Goal: Task Accomplishment & Management: Use online tool/utility

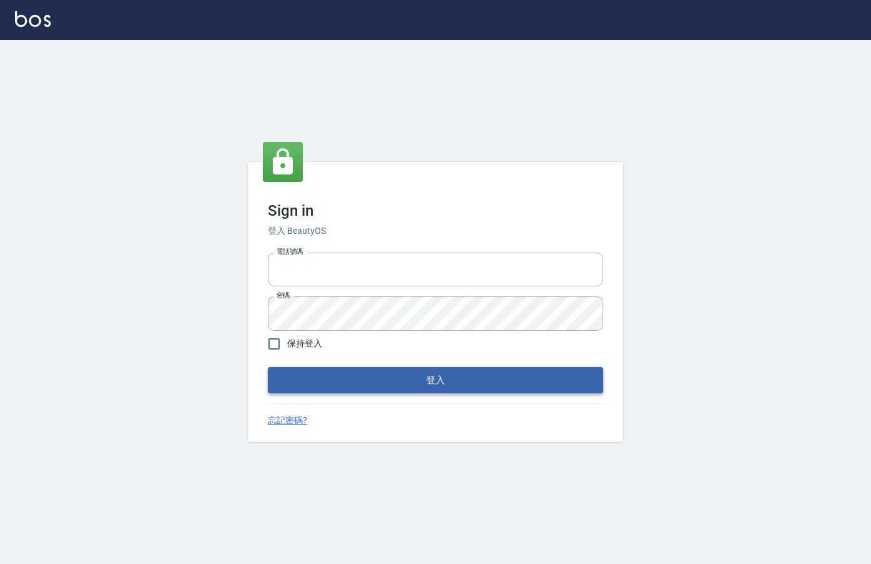
type input "0912850395"
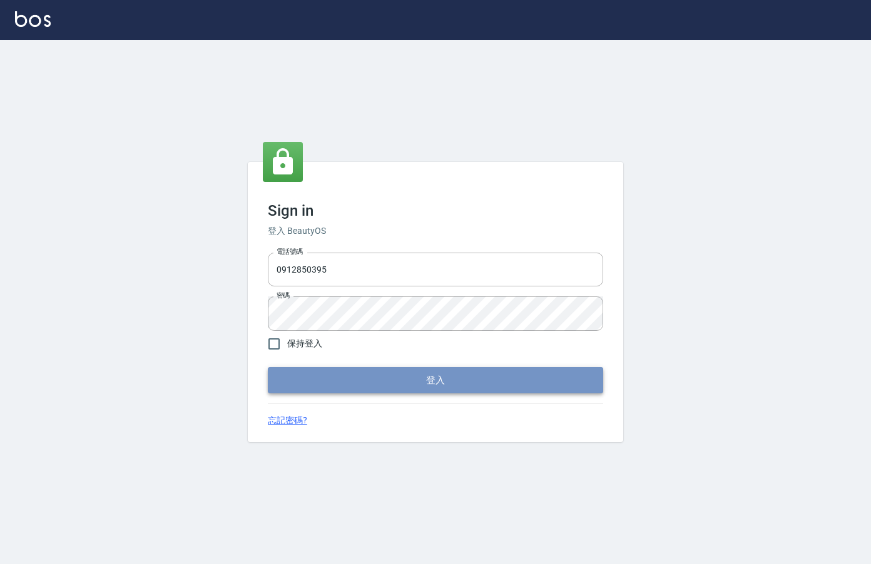
click at [351, 392] on button "登入" at bounding box center [435, 380] width 335 height 26
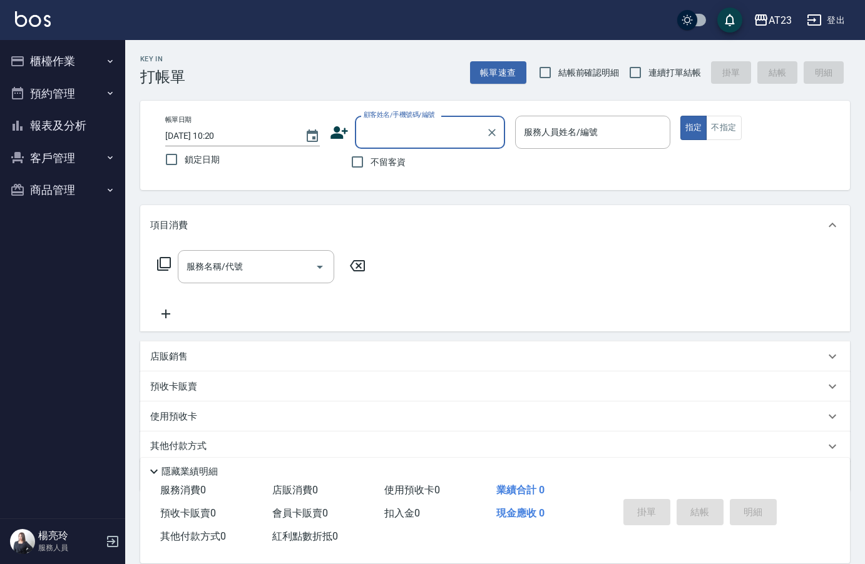
click at [66, 57] on button "櫃檯作業" at bounding box center [62, 61] width 115 height 33
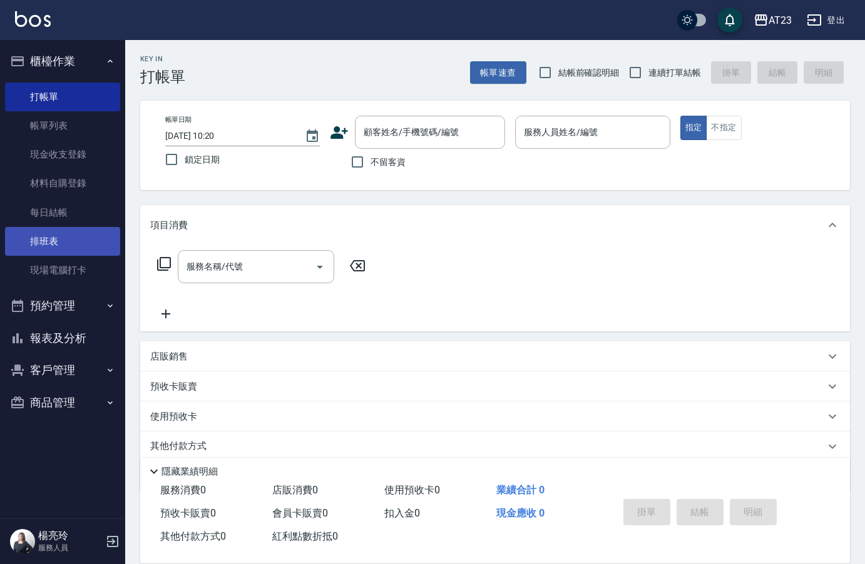
click at [74, 240] on link "排班表" at bounding box center [62, 241] width 115 height 29
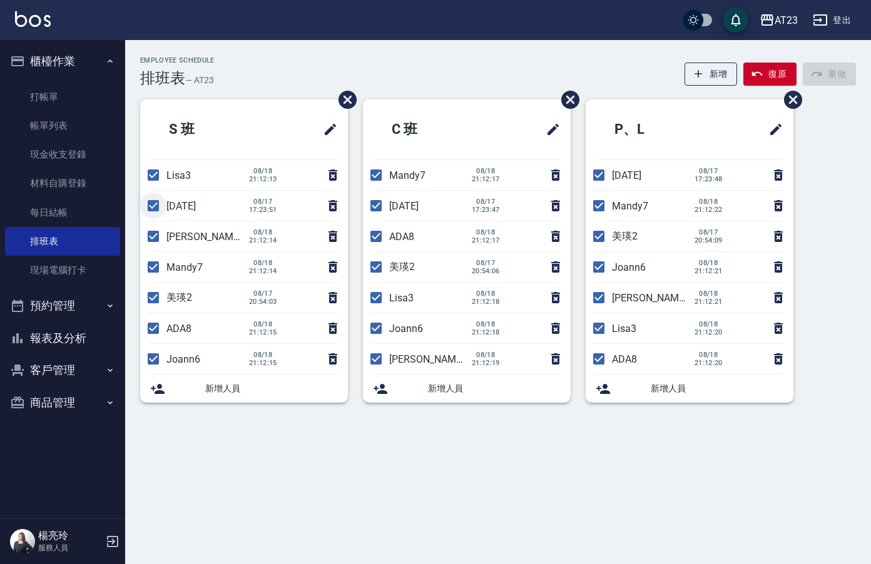
click at [154, 208] on input "checkbox" at bounding box center [153, 206] width 26 height 26
checkbox input "false"
click at [153, 235] on li "[PERSON_NAME]19 [DATE] 21:12:14" at bounding box center [244, 236] width 208 height 30
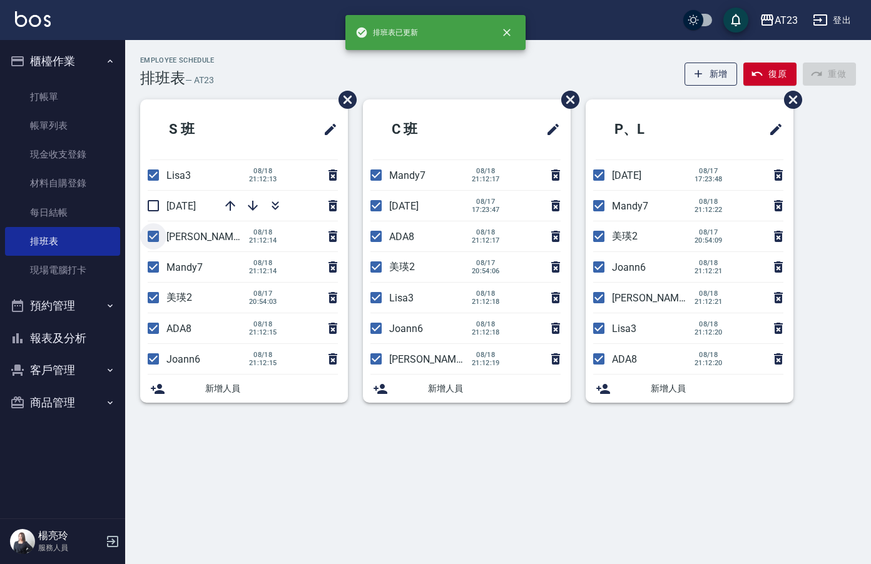
click at [153, 236] on input "checkbox" at bounding box center [153, 236] width 26 height 26
checkbox input "false"
click at [153, 298] on input "checkbox" at bounding box center [153, 298] width 26 height 26
checkbox input "false"
click at [378, 211] on input "checkbox" at bounding box center [376, 206] width 26 height 26
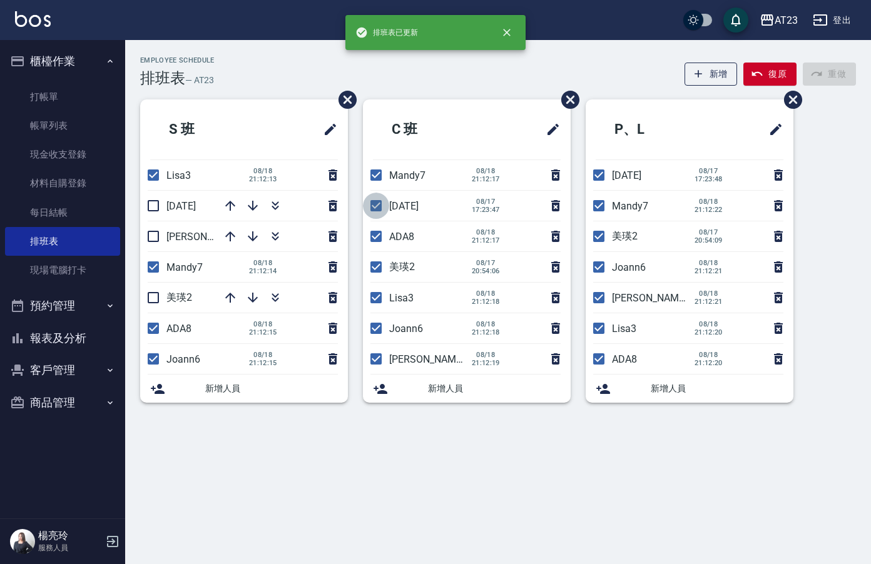
checkbox input "false"
click at [375, 265] on input "checkbox" at bounding box center [376, 267] width 26 height 26
checkbox input "false"
drag, startPoint x: 378, startPoint y: 351, endPoint x: 372, endPoint y: 340, distance: 12.3
click at [378, 352] on input "checkbox" at bounding box center [376, 359] width 26 height 26
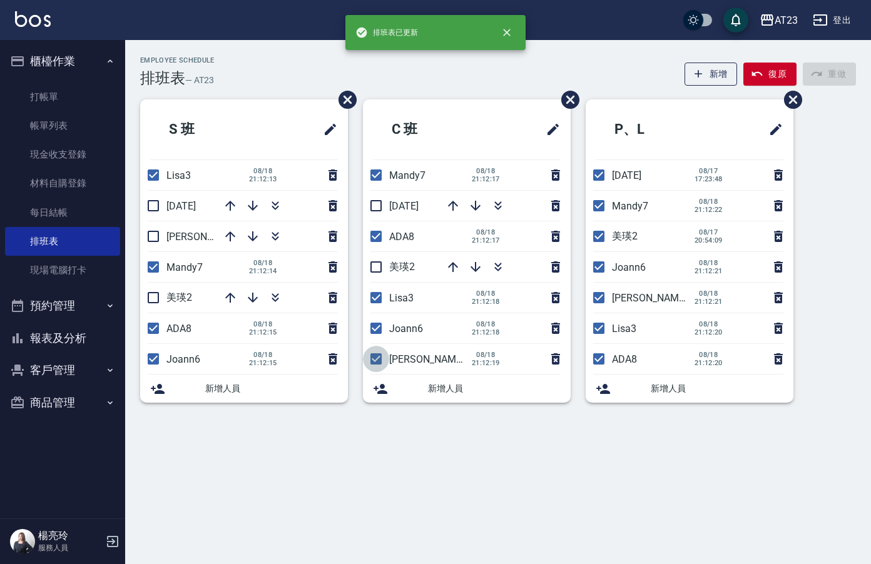
checkbox input "false"
click at [599, 177] on input "checkbox" at bounding box center [599, 175] width 26 height 26
checkbox input "false"
click at [596, 241] on input "checkbox" at bounding box center [599, 236] width 26 height 26
checkbox input "false"
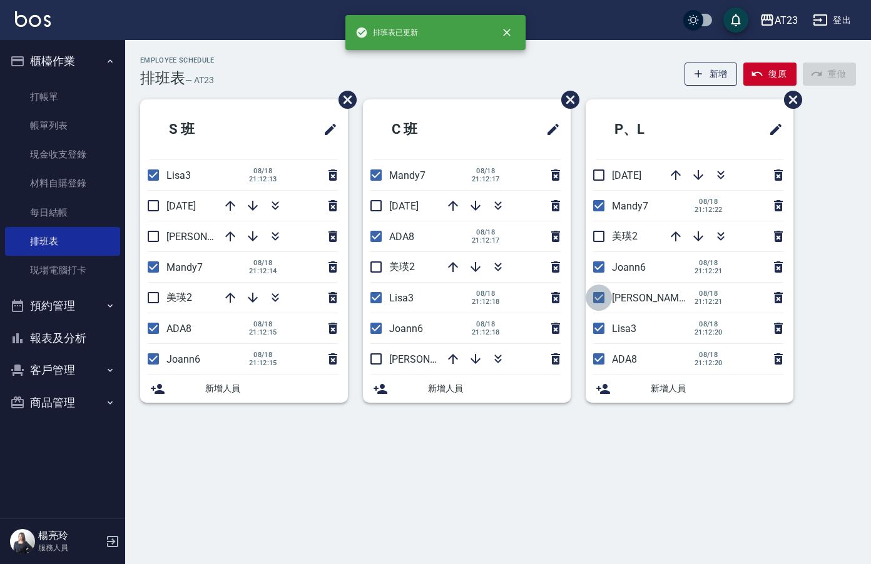
click at [598, 300] on input "checkbox" at bounding box center [599, 298] width 26 height 26
checkbox input "false"
